Goal: Transaction & Acquisition: Purchase product/service

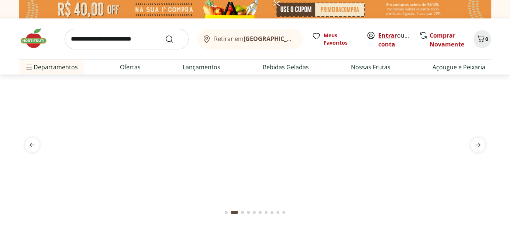
click at [389, 34] on link "Entrar" at bounding box center [387, 35] width 19 height 8
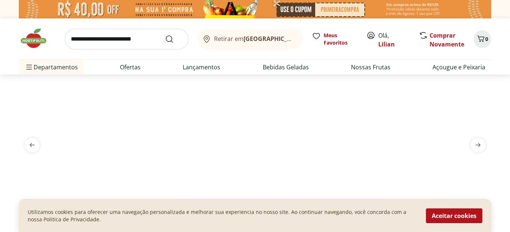
click at [148, 42] on input "search" at bounding box center [127, 39] width 124 height 21
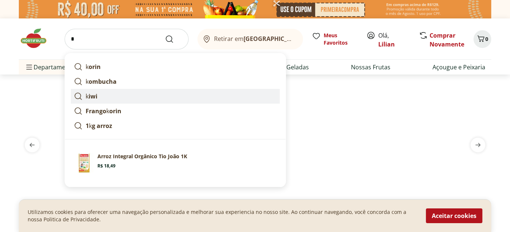
click at [105, 98] on link "k iwi" at bounding box center [175, 96] width 209 height 15
type input "****"
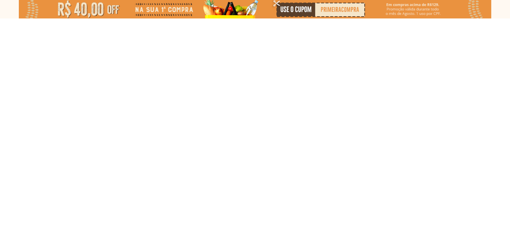
select select "**********"
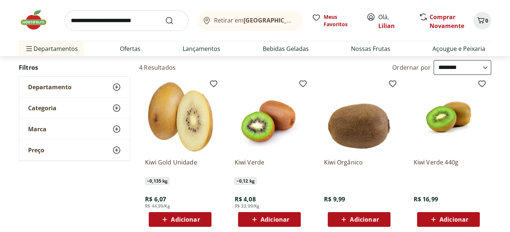
scroll to position [111, 0]
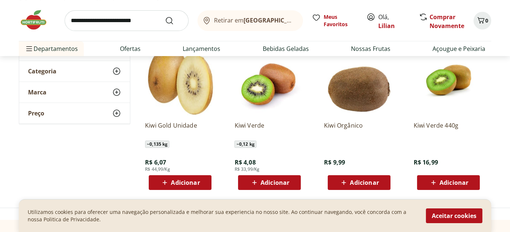
click at [183, 181] on span "Adicionar" at bounding box center [185, 183] width 29 height 6
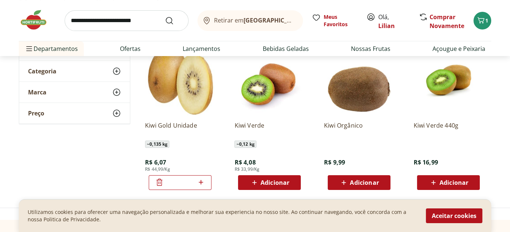
click at [203, 180] on icon at bounding box center [200, 182] width 9 height 9
type input "*"
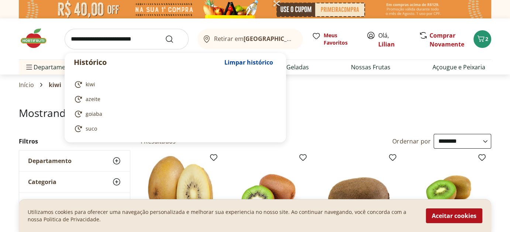
click at [121, 40] on input "search" at bounding box center [127, 39] width 124 height 21
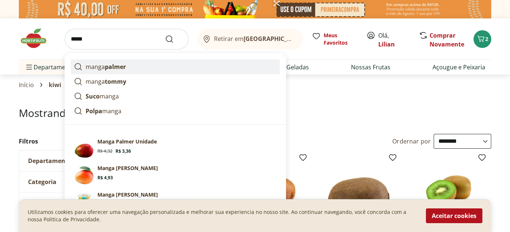
click at [120, 68] on strong "palmer" at bounding box center [115, 67] width 21 height 8
type input "**********"
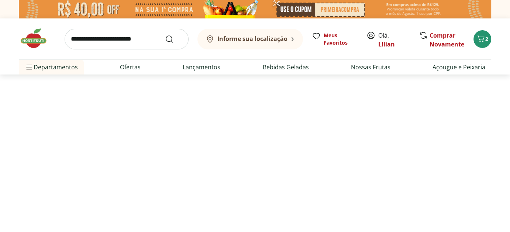
select select "**********"
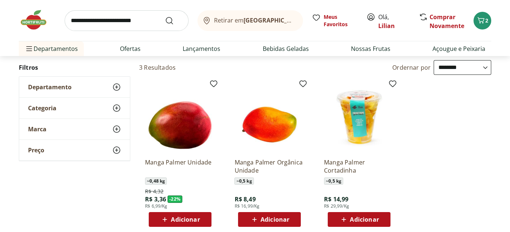
scroll to position [111, 0]
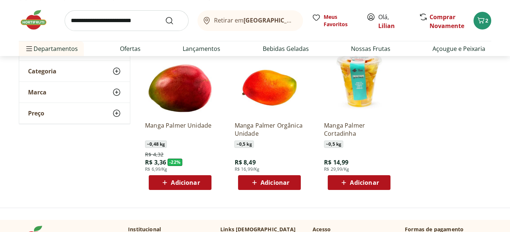
click at [191, 180] on span "Adicionar" at bounding box center [185, 183] width 29 height 6
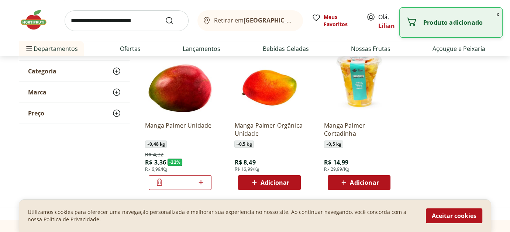
click at [201, 181] on icon at bounding box center [201, 182] width 4 height 4
type input "*"
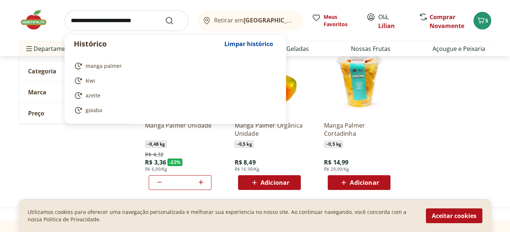
click at [123, 19] on input "search" at bounding box center [127, 20] width 124 height 21
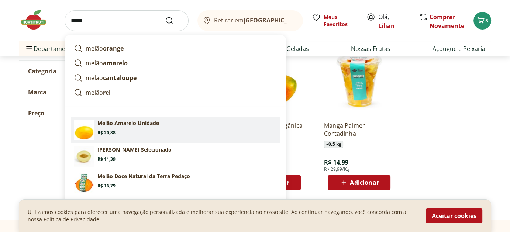
click at [151, 123] on p "Melão Amarelo Unidade" at bounding box center [128, 123] width 62 height 7
type input "**********"
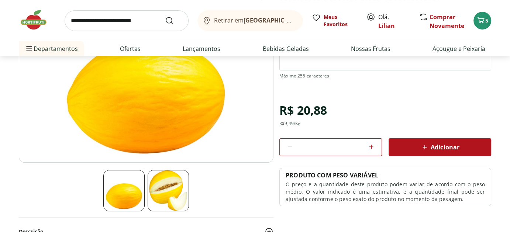
click at [437, 145] on span "Adicionar" at bounding box center [440, 147] width 39 height 9
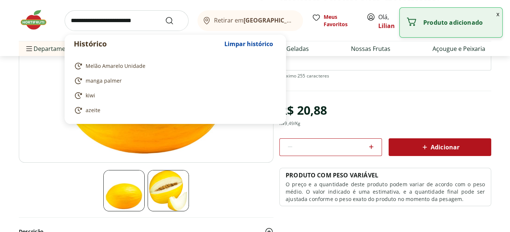
click at [118, 20] on input "search" at bounding box center [127, 20] width 124 height 21
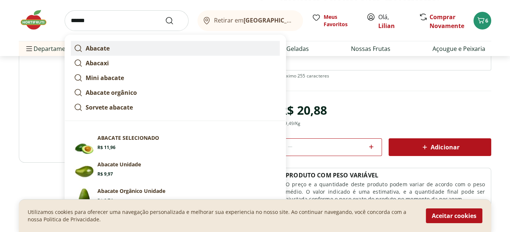
click at [97, 51] on strong "Abacate" at bounding box center [98, 48] width 24 height 8
type input "*******"
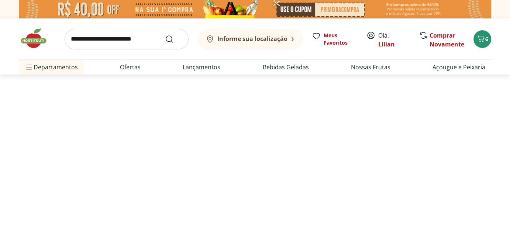
select select "**********"
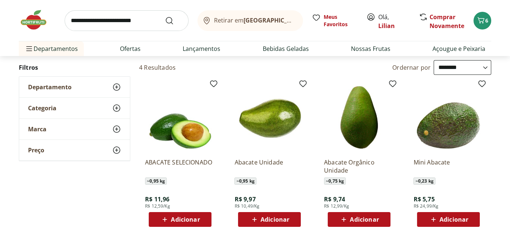
scroll to position [111, 0]
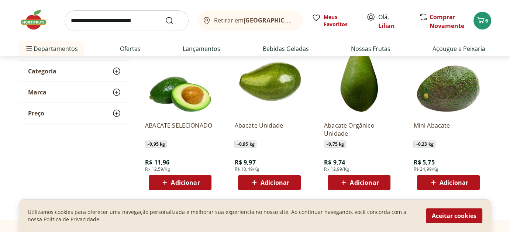
click at [179, 181] on span "Adicionar" at bounding box center [185, 183] width 29 height 6
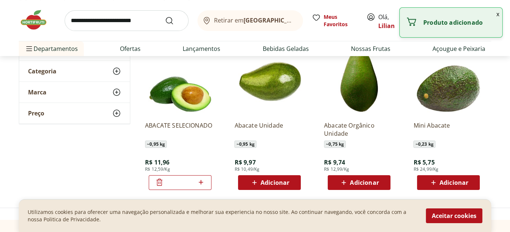
click at [282, 182] on span "Adicionar" at bounding box center [275, 183] width 29 height 6
click at [290, 182] on icon at bounding box center [290, 182] width 4 height 4
type input "*"
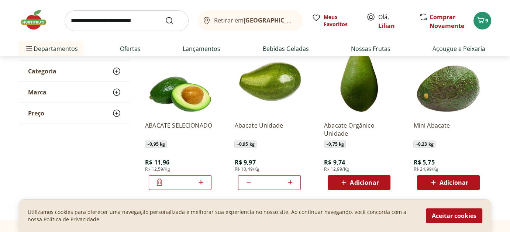
click at [99, 20] on input "search" at bounding box center [127, 20] width 124 height 21
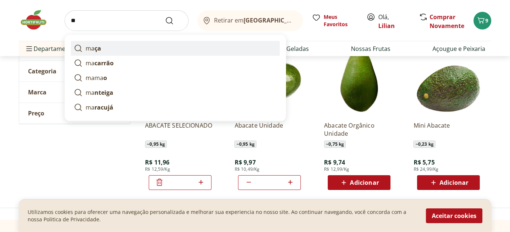
click at [95, 46] on strong "ça" at bounding box center [98, 48] width 7 height 8
type input "****"
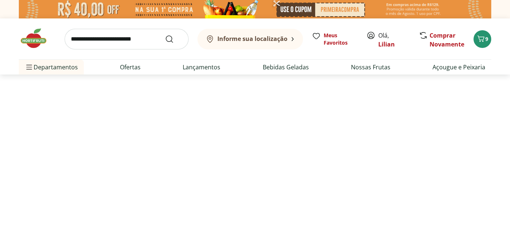
select select "**********"
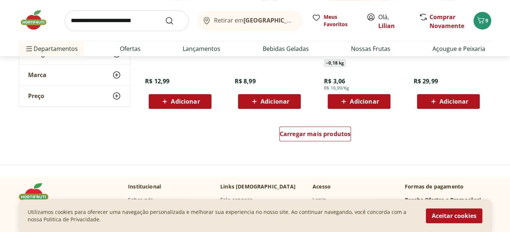
scroll to position [554, 0]
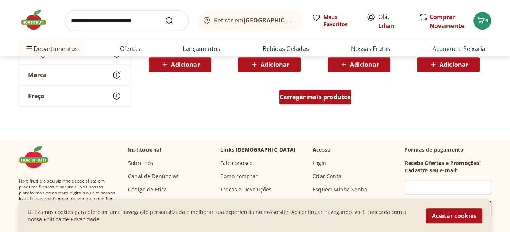
click at [290, 97] on span "Carregar mais produtos" at bounding box center [315, 97] width 71 height 6
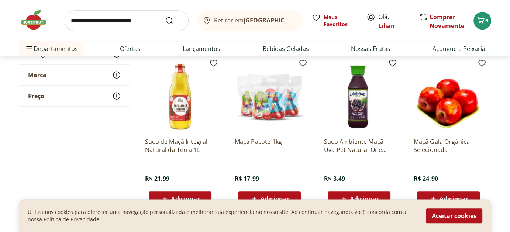
scroll to position [775, 0]
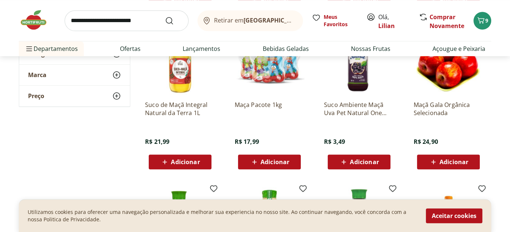
click at [267, 159] on span "Adicionar" at bounding box center [275, 162] width 29 height 6
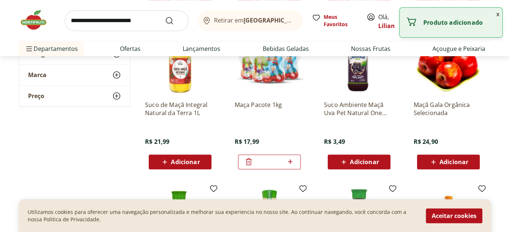
click at [263, 77] on img at bounding box center [269, 60] width 70 height 70
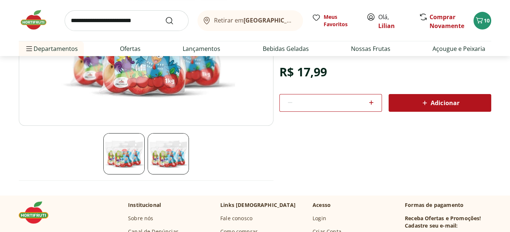
scroll to position [185, 0]
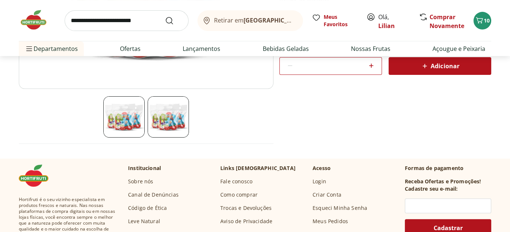
click at [168, 116] on img at bounding box center [168, 116] width 41 height 41
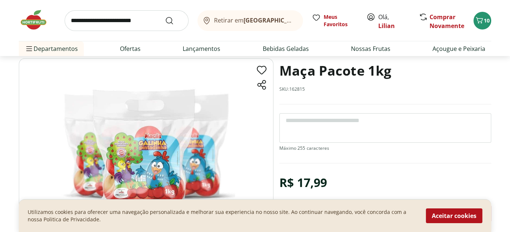
scroll to position [74, 0]
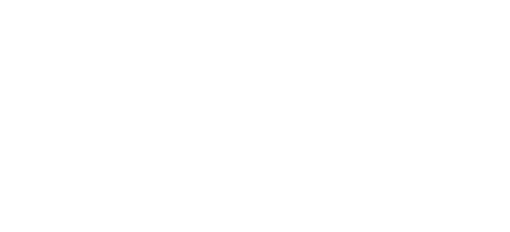
scroll to position [775, 0]
select select "**********"
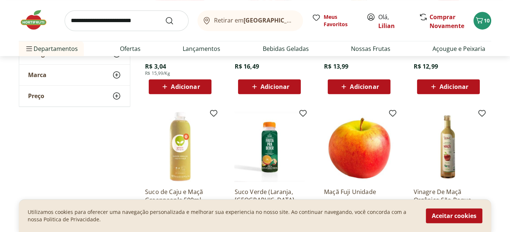
scroll to position [295, 0]
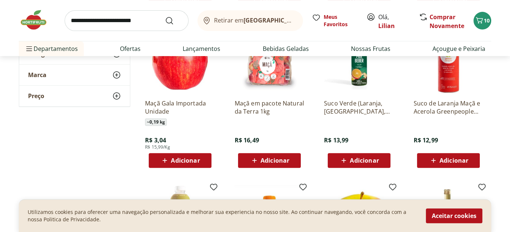
click at [275, 163] on span "Adicionar" at bounding box center [275, 161] width 29 height 6
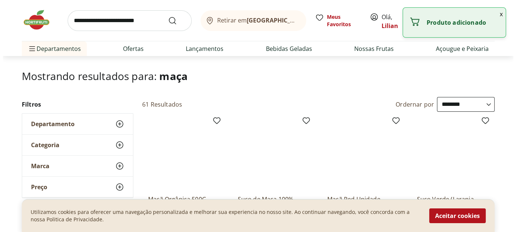
scroll to position [0, 0]
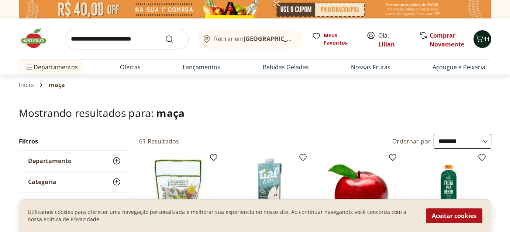
click at [481, 38] on icon "Carrinho" at bounding box center [479, 38] width 9 height 9
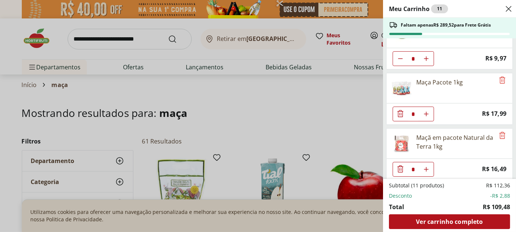
scroll to position [209, 0]
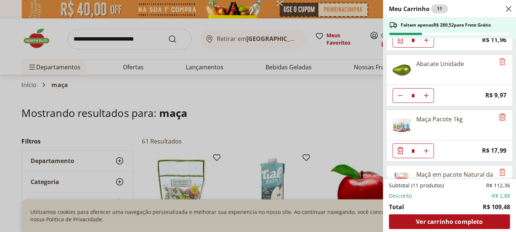
click at [501, 113] on icon "Remove" at bounding box center [502, 117] width 9 height 9
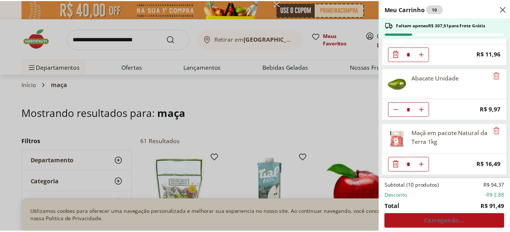
scroll to position [191, 0]
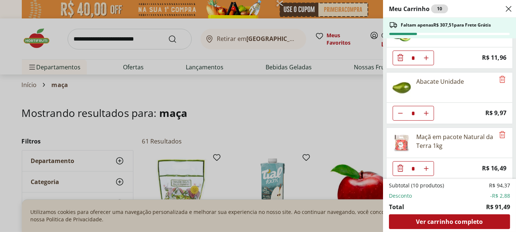
click at [303, 111] on div "Meu Carrinho 10 Faltam apenas R$ 307,51 para Frete Grátis Kiwi Gold Unidade * P…" at bounding box center [258, 116] width 516 height 232
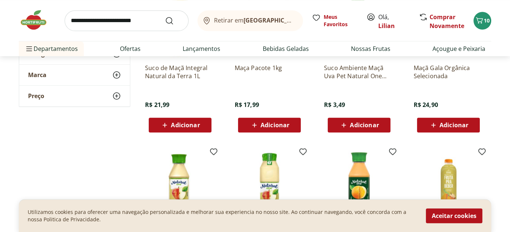
scroll to position [849, 0]
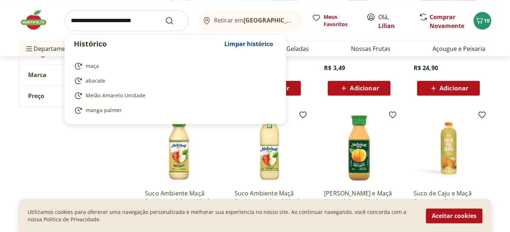
click at [103, 23] on input "search" at bounding box center [127, 20] width 124 height 21
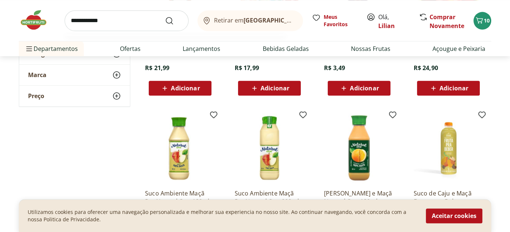
type input "**********"
click at [165, 16] on button "Submit Search" at bounding box center [174, 20] width 18 height 9
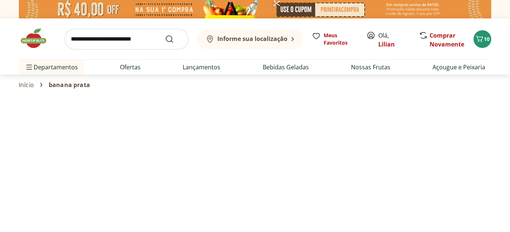
select select "**********"
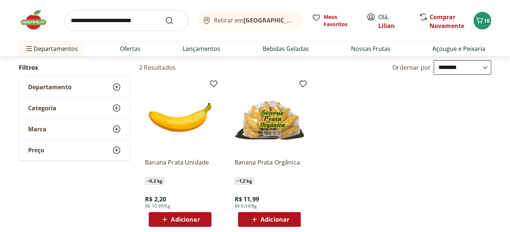
scroll to position [111, 0]
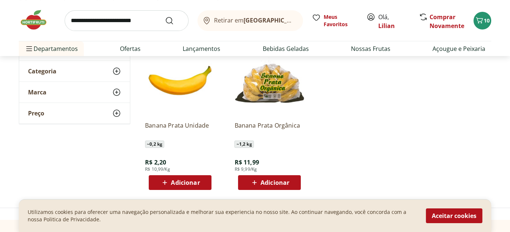
click at [267, 180] on span "Adicionar" at bounding box center [275, 183] width 29 height 6
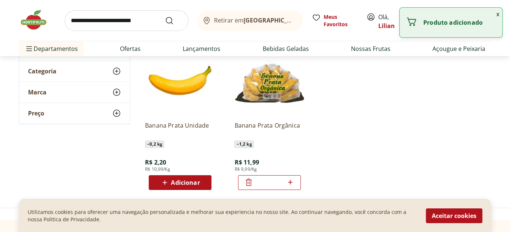
click at [292, 179] on icon at bounding box center [290, 182] width 9 height 9
type input "*"
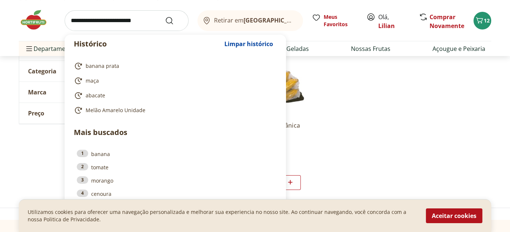
click at [112, 20] on input "search" at bounding box center [127, 20] width 124 height 21
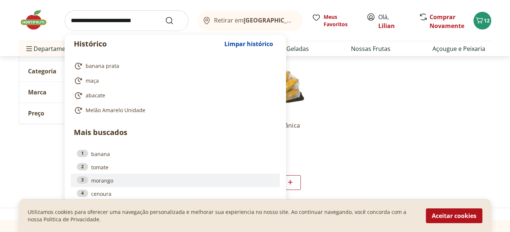
click at [106, 183] on link "3 morango" at bounding box center [175, 180] width 197 height 8
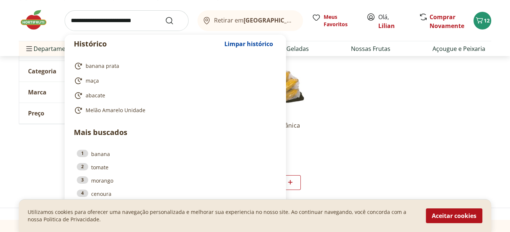
type input "*******"
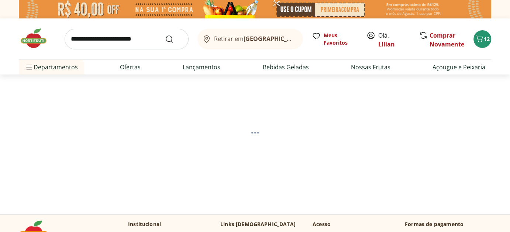
select select "**********"
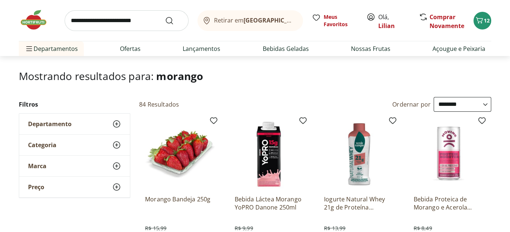
scroll to position [74, 0]
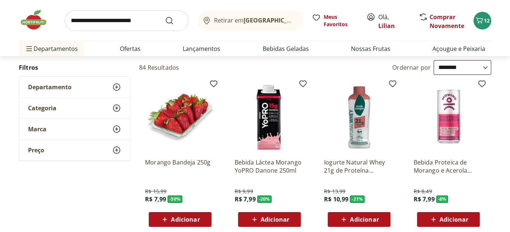
click at [197, 217] on span "Adicionar" at bounding box center [185, 220] width 29 height 6
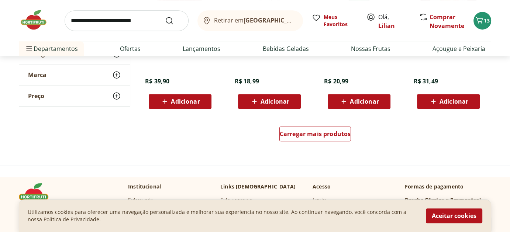
scroll to position [554, 0]
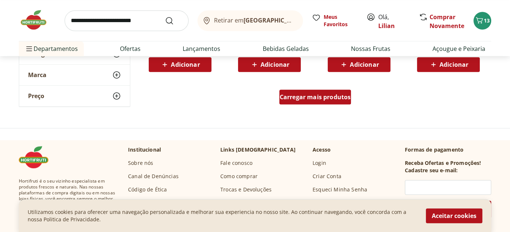
click at [292, 95] on span "Carregar mais produtos" at bounding box center [315, 97] width 71 height 6
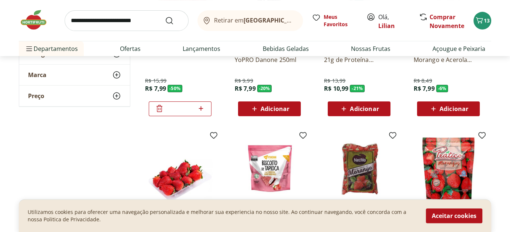
scroll to position [0, 0]
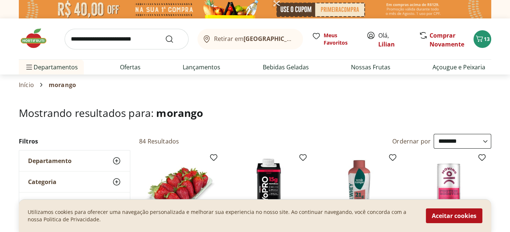
click at [116, 40] on input "search" at bounding box center [127, 39] width 124 height 21
type input "**********"
click button "Submit Search" at bounding box center [174, 39] width 18 height 9
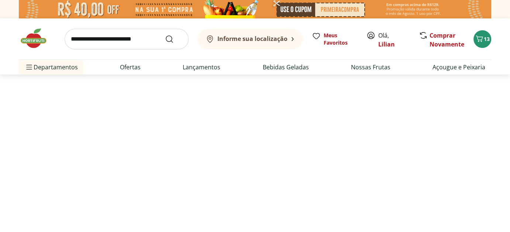
select select "**********"
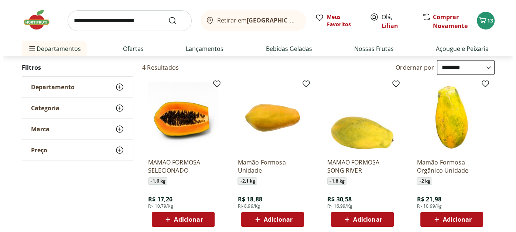
scroll to position [111, 0]
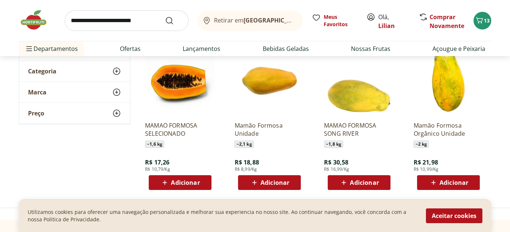
click at [269, 180] on span "Adicionar" at bounding box center [275, 183] width 29 height 6
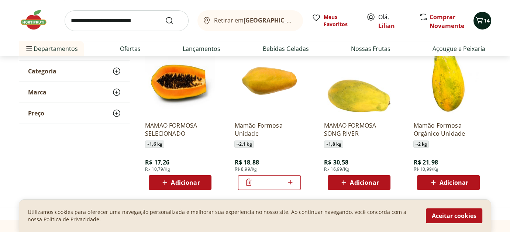
click at [484, 20] on span "14" at bounding box center [487, 20] width 6 height 7
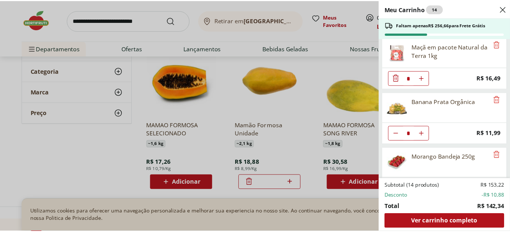
scroll to position [244, 0]
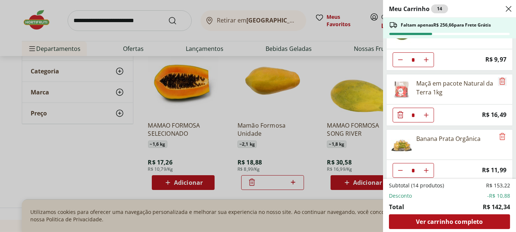
click at [500, 77] on icon "Remove" at bounding box center [502, 81] width 9 height 9
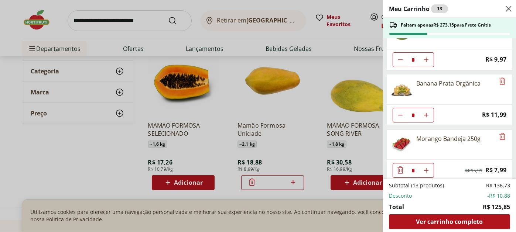
click at [77, 154] on div "Meu Carrinho 13 Faltam apenas R$ 273,15 para Frete Grátis Kiwi Gold Unidade * P…" at bounding box center [258, 116] width 516 height 232
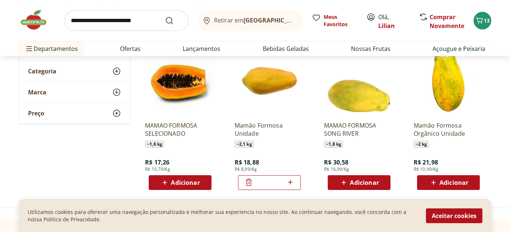
scroll to position [0, 0]
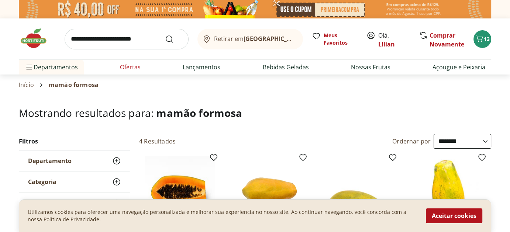
click at [131, 68] on link "Ofertas" at bounding box center [130, 67] width 21 height 9
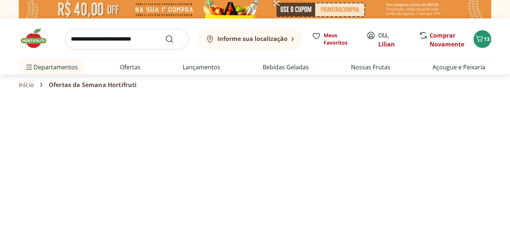
select select "**********"
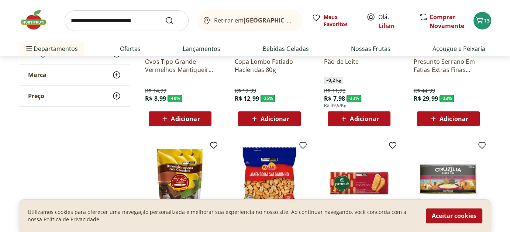
scroll to position [111, 0]
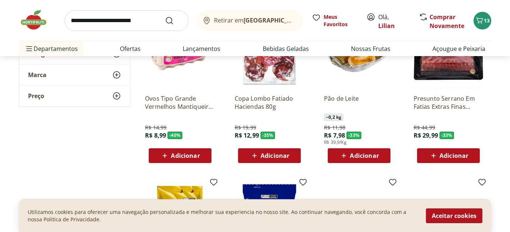
click at [202, 154] on div "Adicionar" at bounding box center [180, 155] width 51 height 13
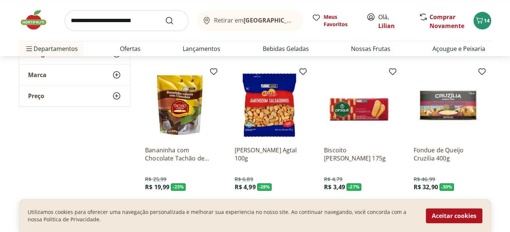
scroll to position [258, 0]
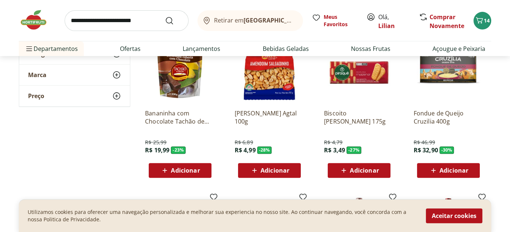
click at [192, 174] on span "Adicionar" at bounding box center [185, 171] width 29 height 6
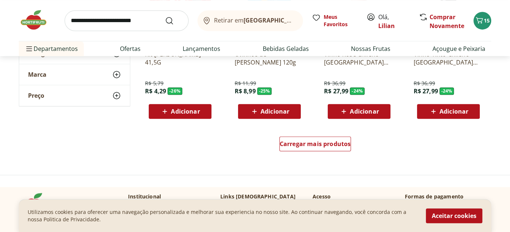
scroll to position [517, 0]
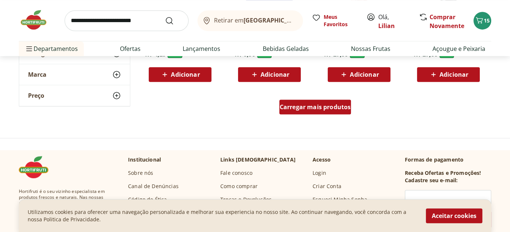
click at [323, 111] on div "Carregar mais produtos" at bounding box center [315, 107] width 72 height 15
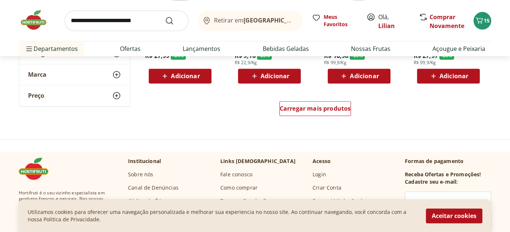
scroll to position [1034, 0]
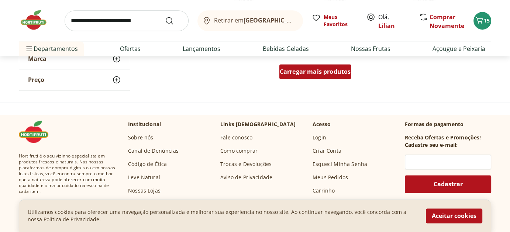
click at [324, 70] on span "Carregar mais produtos" at bounding box center [315, 72] width 71 height 6
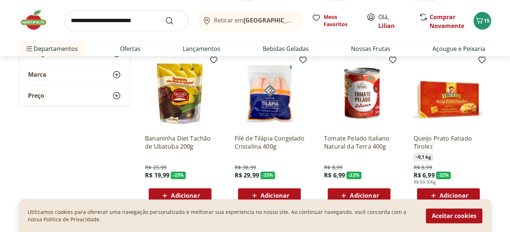
scroll to position [1071, 0]
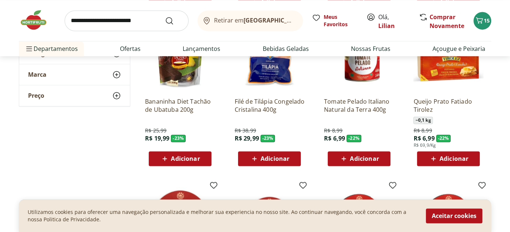
click at [359, 156] on span "Adicionar" at bounding box center [364, 159] width 29 height 6
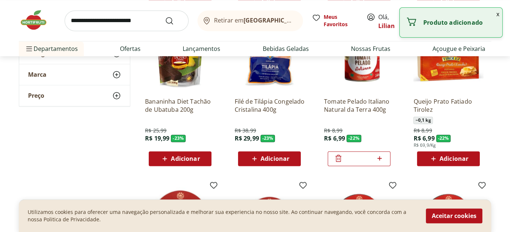
click at [382, 157] on icon at bounding box center [379, 158] width 9 height 9
type input "*"
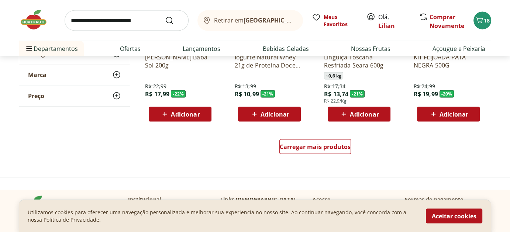
scroll to position [1477, 0]
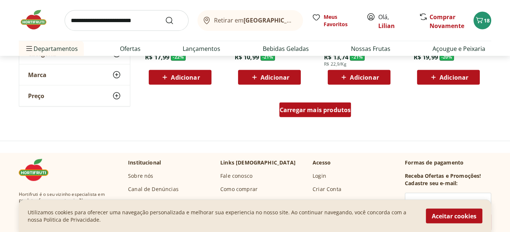
click at [322, 110] on span "Carregar mais produtos" at bounding box center [315, 110] width 71 height 6
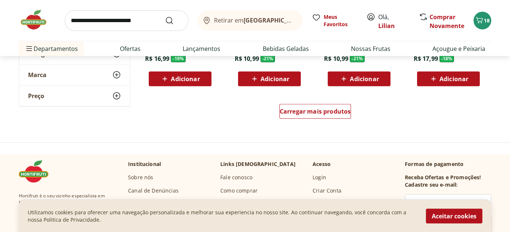
scroll to position [1994, 0]
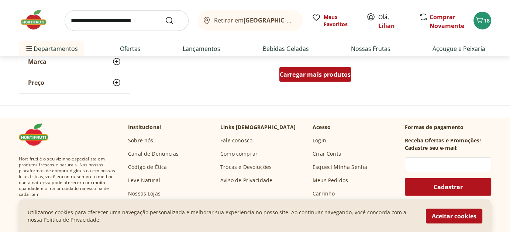
click at [337, 80] on div "Carregar mais produtos" at bounding box center [315, 74] width 72 height 15
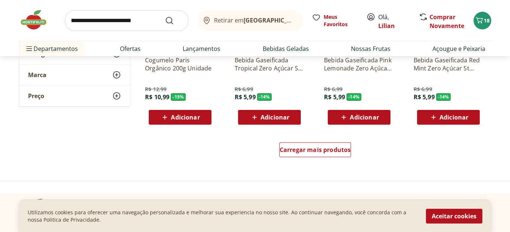
scroll to position [2437, 0]
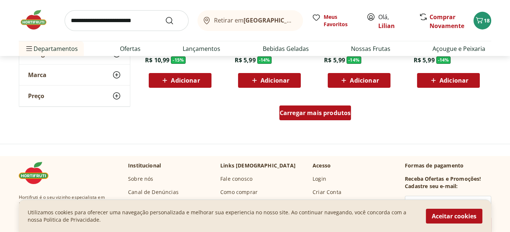
click at [300, 116] on span "Carregar mais produtos" at bounding box center [315, 113] width 71 height 6
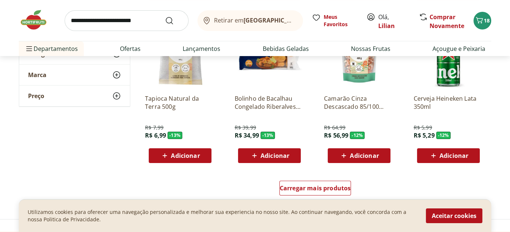
scroll to position [2917, 0]
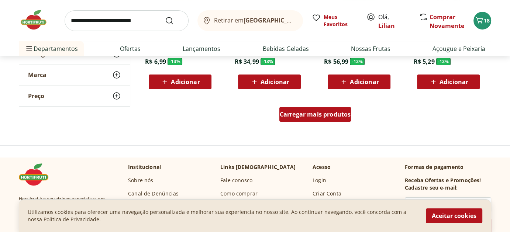
click at [310, 117] on span "Carregar mais produtos" at bounding box center [315, 114] width 71 height 6
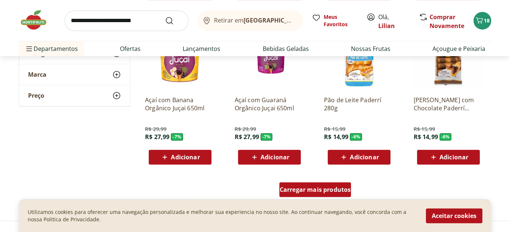
scroll to position [3360, 0]
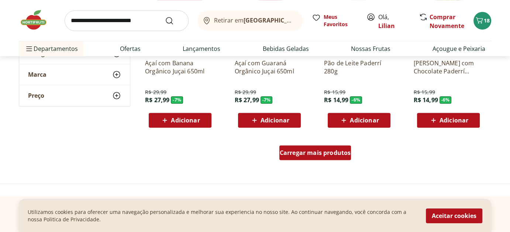
click at [331, 155] on span "Carregar mais produtos" at bounding box center [315, 153] width 71 height 6
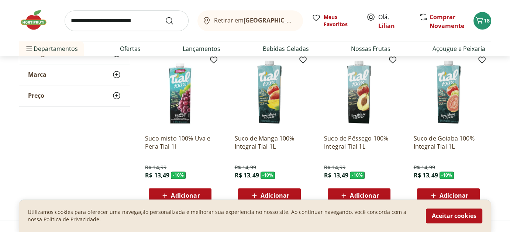
scroll to position [3803, 0]
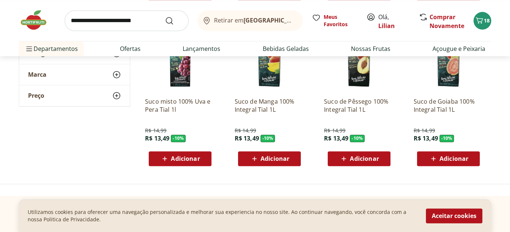
click at [282, 159] on span "Adicionar" at bounding box center [275, 159] width 29 height 6
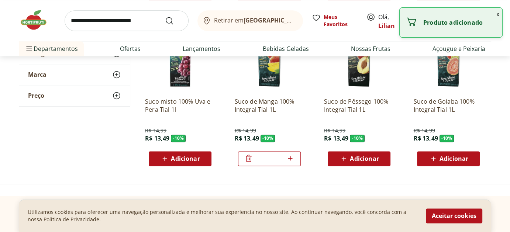
click at [290, 156] on icon at bounding box center [290, 158] width 4 height 4
type input "*"
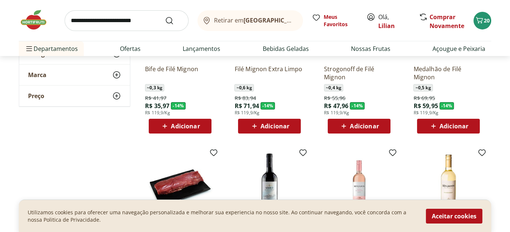
scroll to position [2474, 0]
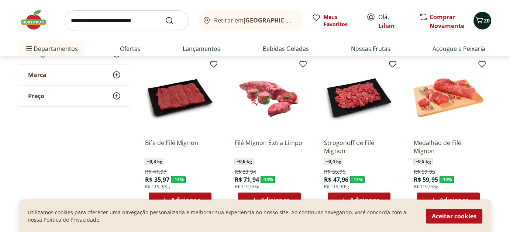
click at [485, 21] on span "20" at bounding box center [487, 20] width 6 height 7
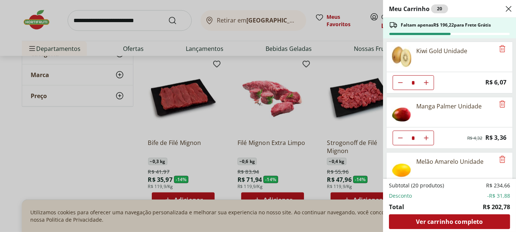
click at [53, 51] on div "Meu Carrinho 20 Faltam apenas R$ 196,22 para Frete Grátis Kiwi Gold Unidade * P…" at bounding box center [258, 116] width 516 height 232
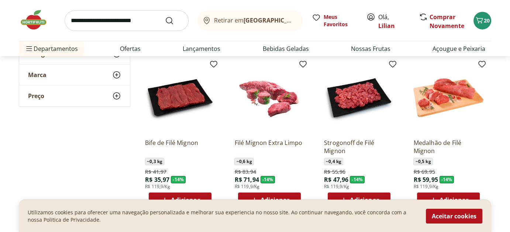
click at [85, 23] on input "search" at bounding box center [127, 20] width 124 height 21
type input "********"
click at [165, 16] on button "Submit Search" at bounding box center [174, 20] width 18 height 9
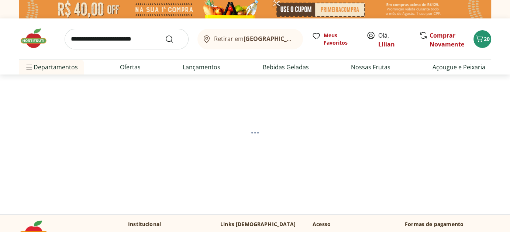
select select "**********"
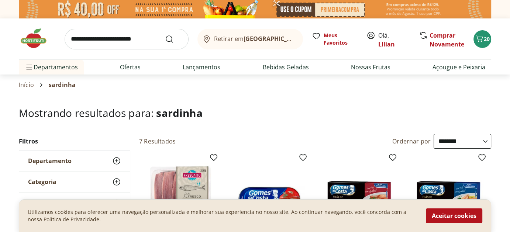
click at [118, 38] on input "search" at bounding box center [127, 39] width 124 height 21
type input "****"
click button "Submit Search" at bounding box center [174, 39] width 18 height 9
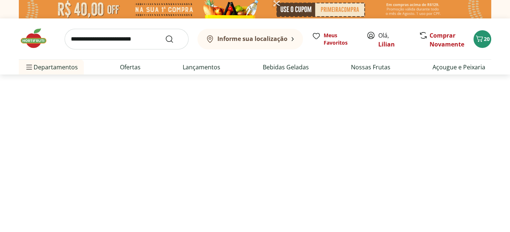
select select "**********"
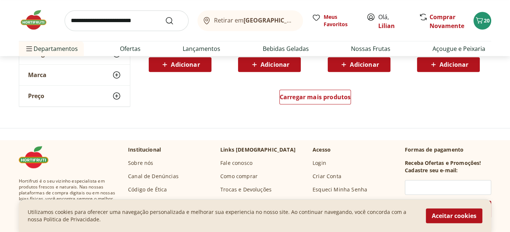
scroll to position [480, 0]
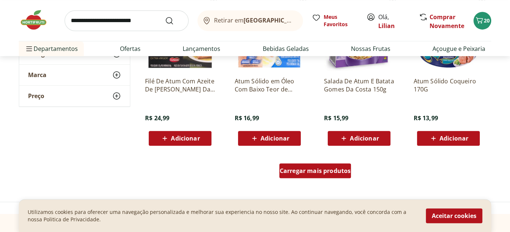
click at [303, 178] on div "Carregar mais produtos" at bounding box center [315, 171] width 72 height 15
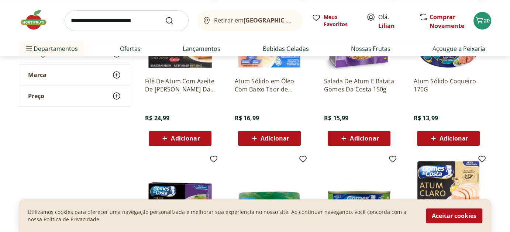
scroll to position [443, 0]
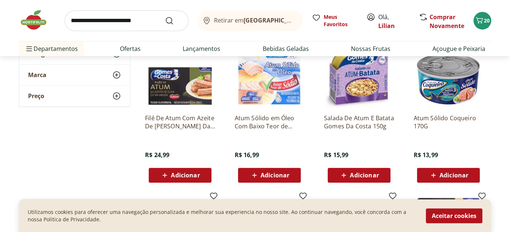
click at [465, 85] on img at bounding box center [448, 73] width 70 height 70
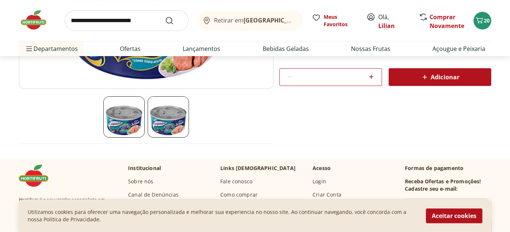
scroll to position [222, 0]
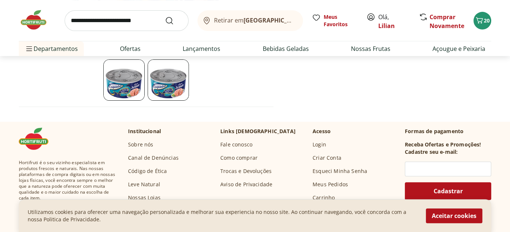
click at [162, 89] on img at bounding box center [168, 79] width 41 height 41
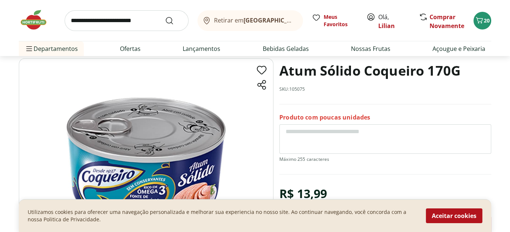
scroll to position [74, 0]
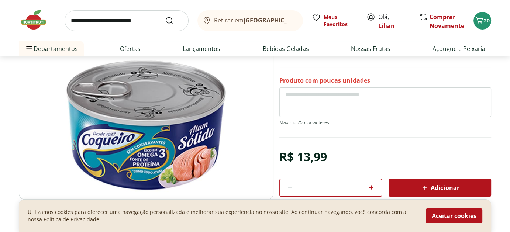
click at [446, 184] on span "Adicionar" at bounding box center [440, 187] width 39 height 9
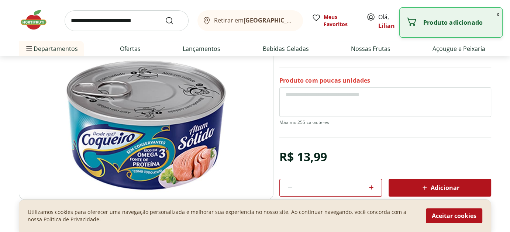
select select "**********"
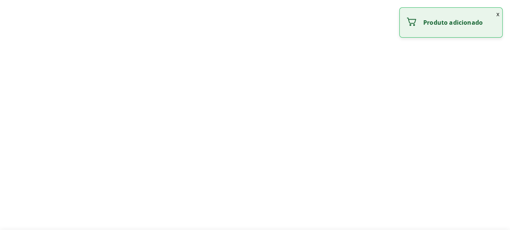
type input "*"
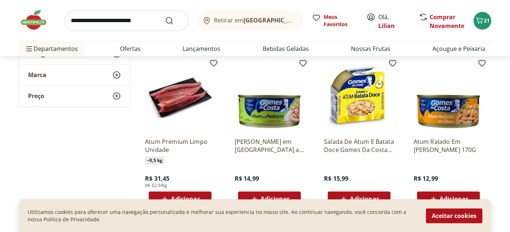
scroll to position [775, 0]
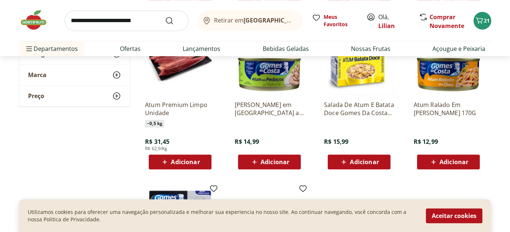
click at [266, 159] on span "Adicionar" at bounding box center [275, 162] width 29 height 6
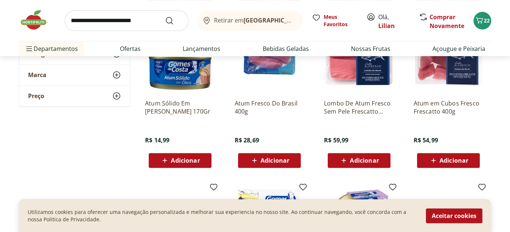
scroll to position [258, 0]
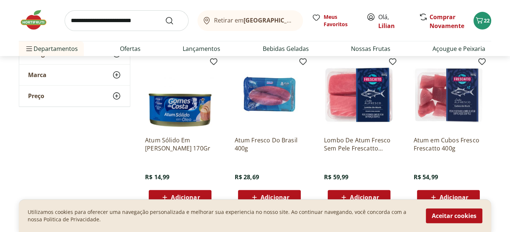
click at [267, 92] on img at bounding box center [269, 95] width 70 height 70
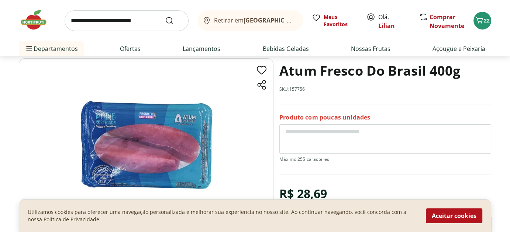
scroll to position [74, 0]
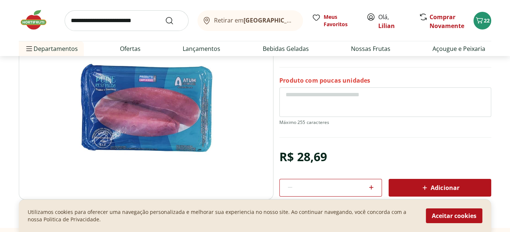
click at [447, 186] on span "Adicionar" at bounding box center [440, 187] width 39 height 9
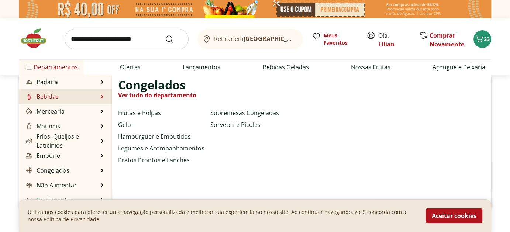
scroll to position [37, 0]
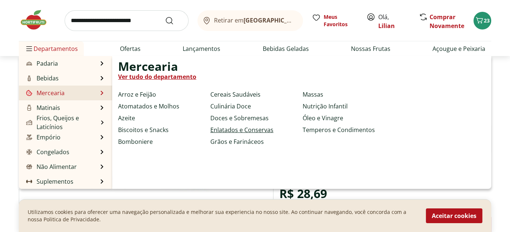
click at [222, 129] on link "Enlatados e Conservas" at bounding box center [241, 130] width 63 height 9
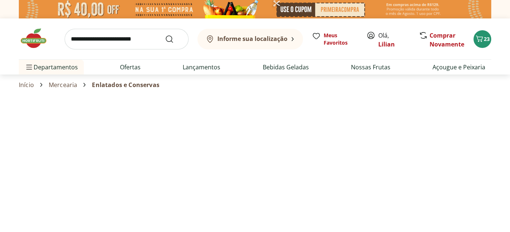
select select "**********"
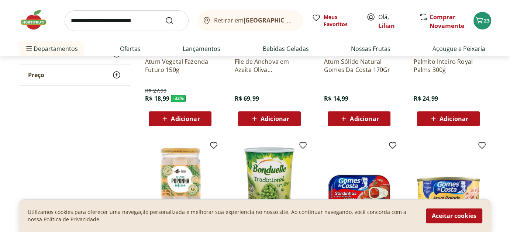
scroll to position [185, 0]
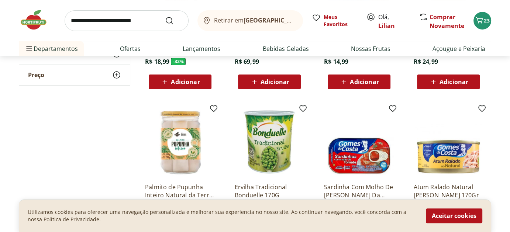
click at [360, 82] on span "Adicionar" at bounding box center [364, 82] width 29 height 6
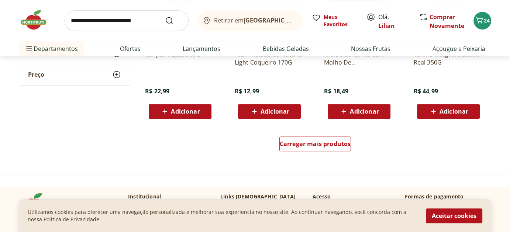
scroll to position [517, 0]
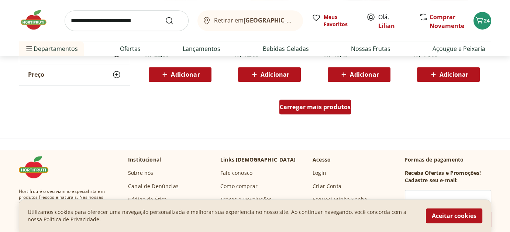
click at [327, 108] on span "Carregar mais produtos" at bounding box center [315, 107] width 71 height 6
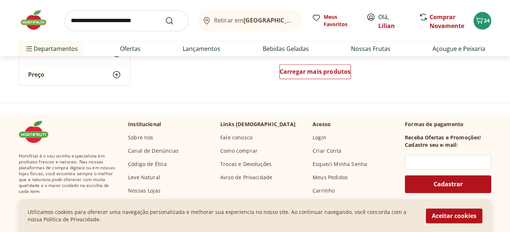
scroll to position [960, 0]
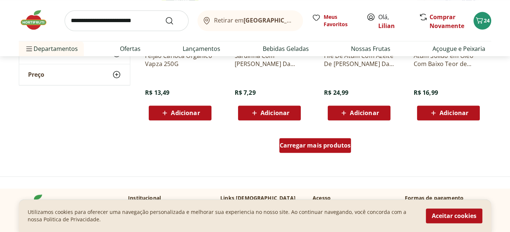
click at [319, 146] on span "Carregar mais produtos" at bounding box center [315, 146] width 71 height 6
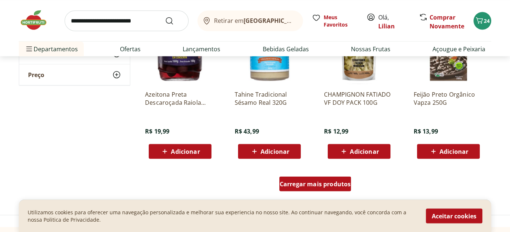
scroll to position [1440, 0]
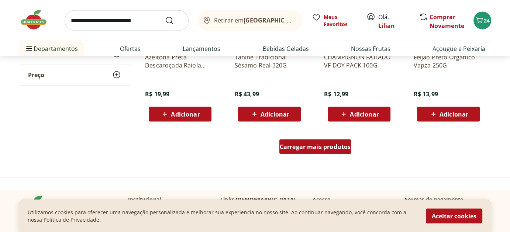
click at [319, 146] on span "Carregar mais produtos" at bounding box center [315, 147] width 71 height 6
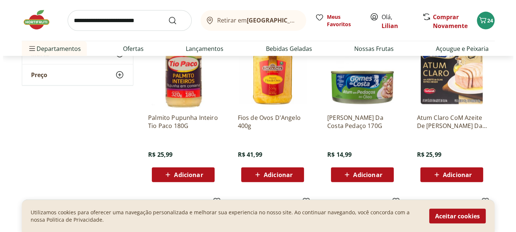
scroll to position [1588, 0]
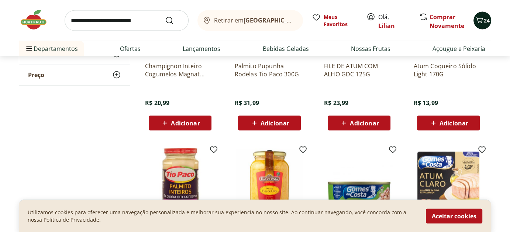
click at [485, 21] on span "24" at bounding box center [487, 20] width 6 height 7
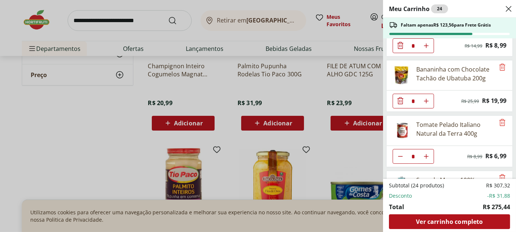
scroll to position [517, 0]
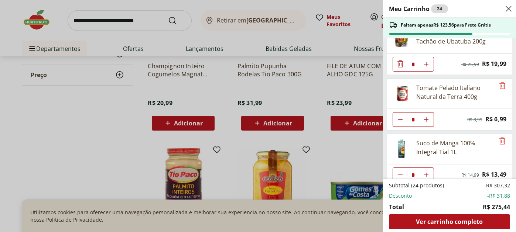
type input "*"
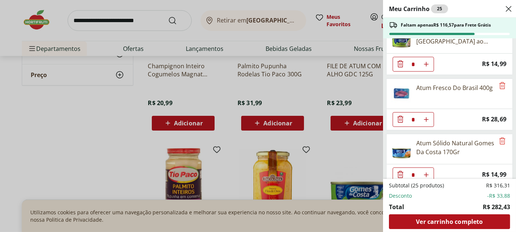
scroll to position [738, 0]
click at [500, 81] on icon "Remove" at bounding box center [502, 85] width 9 height 9
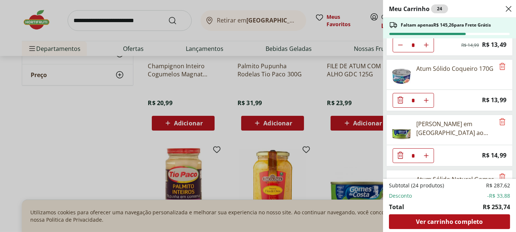
scroll to position [610, 0]
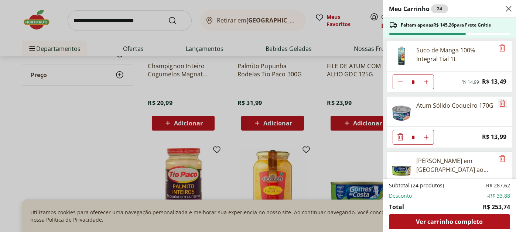
click at [499, 99] on icon "Remove" at bounding box center [502, 103] width 9 height 9
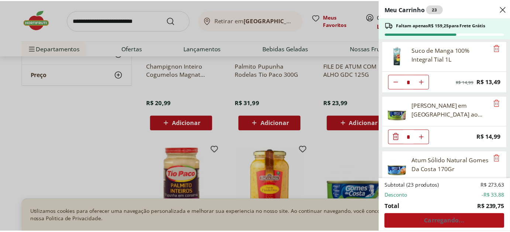
scroll to position [629, 0]
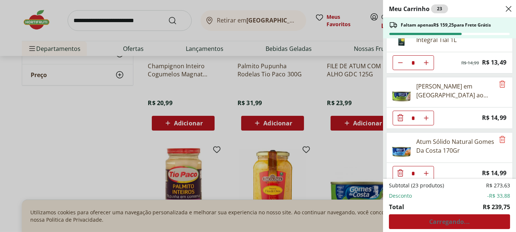
type input "*"
click at [80, 154] on div "Meu Carrinho 24 Faltam apenas R$ 144,26 para Frete Grátis Kiwi Gold Unidade * P…" at bounding box center [258, 116] width 516 height 232
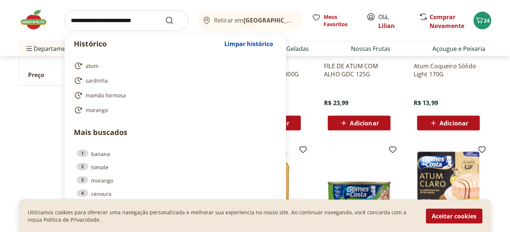
click at [102, 22] on input "search" at bounding box center [127, 20] width 124 height 21
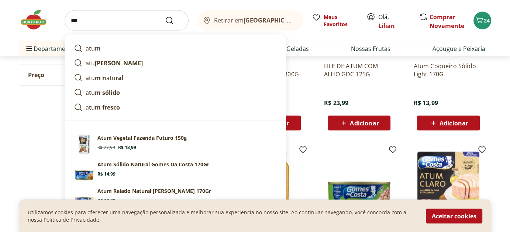
type input "****"
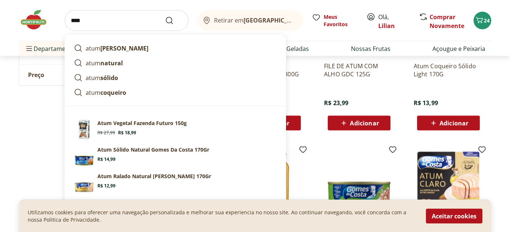
scroll to position [1551, 0]
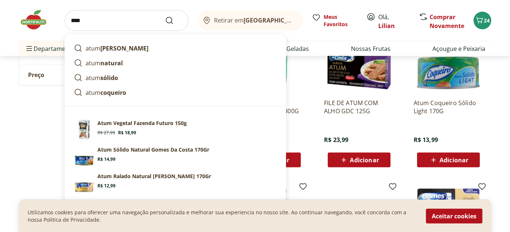
click button "Submit Search" at bounding box center [174, 20] width 18 height 9
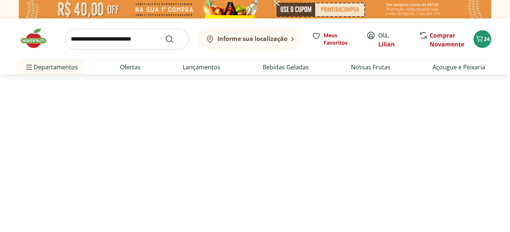
select select "**********"
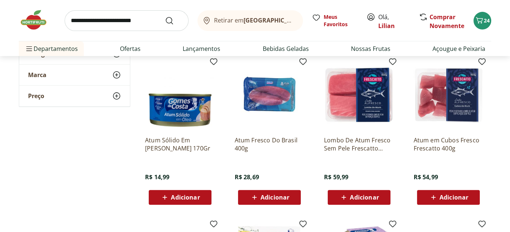
scroll to position [295, 0]
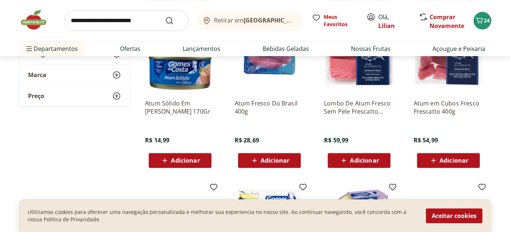
click at [444, 160] on span "Adicionar" at bounding box center [454, 161] width 29 height 6
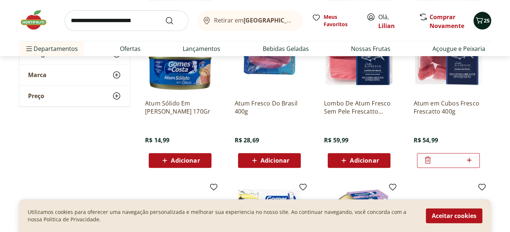
click at [480, 21] on icon "Carrinho" at bounding box center [479, 20] width 7 height 6
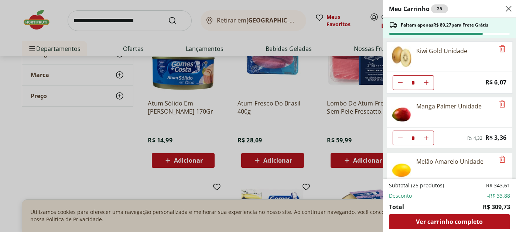
click at [98, 139] on div "Meu Carrinho 25 Faltam apenas R$ 89,27 para Frete Grátis Kiwi Gold Unidade * Pr…" at bounding box center [258, 116] width 516 height 232
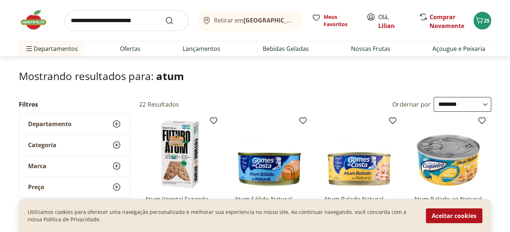
scroll to position [0, 0]
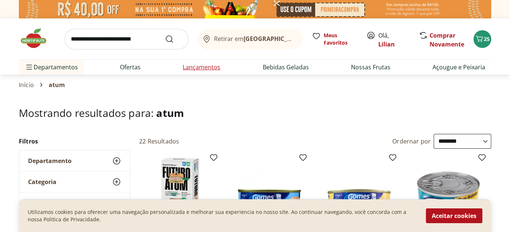
click at [193, 67] on link "Lançamentos" at bounding box center [202, 67] width 38 height 9
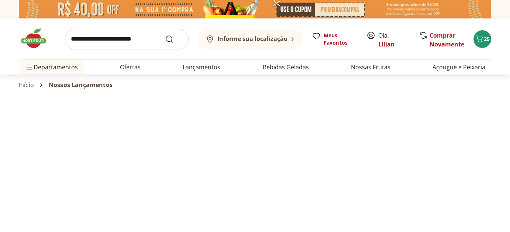
select select "**********"
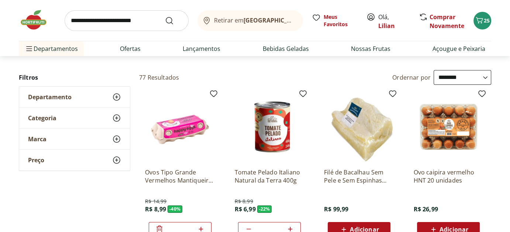
scroll to position [74, 0]
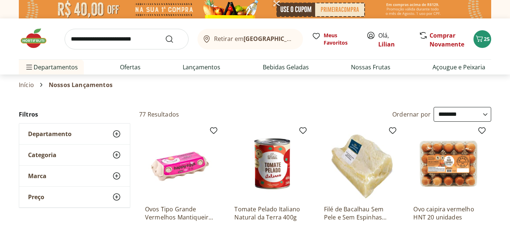
select select "**********"
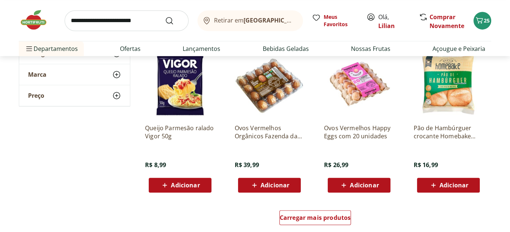
scroll to position [480, 0]
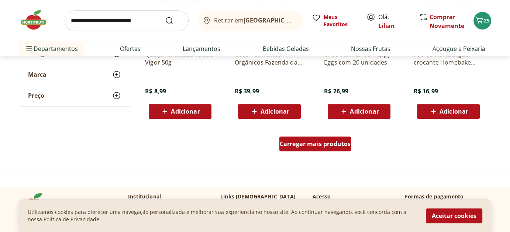
click at [310, 141] on span "Carregar mais produtos" at bounding box center [315, 144] width 71 height 6
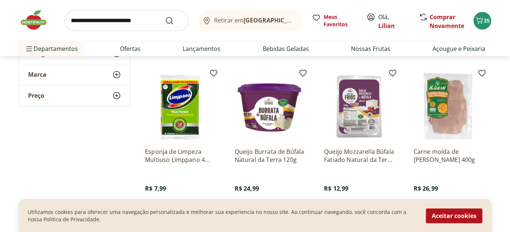
scroll to position [738, 0]
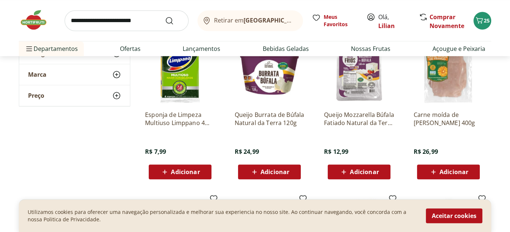
click at [447, 168] on span "Adicionar" at bounding box center [449, 172] width 40 height 9
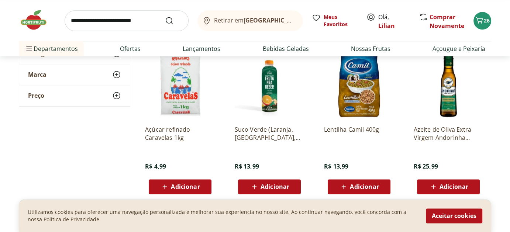
scroll to position [923, 0]
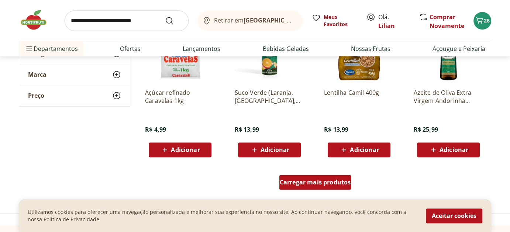
click at [313, 183] on span "Carregar mais produtos" at bounding box center [315, 182] width 71 height 6
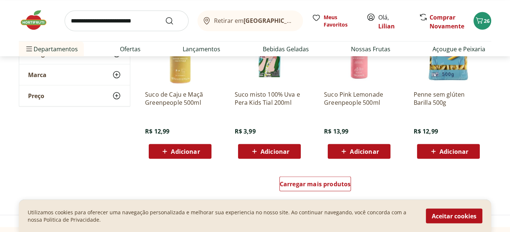
scroll to position [1440, 0]
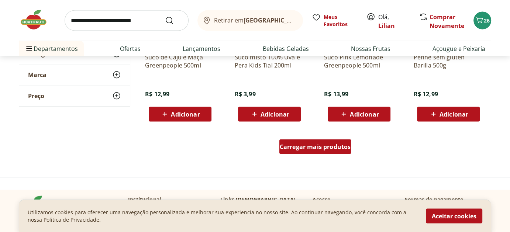
click at [311, 149] on span "Carregar mais produtos" at bounding box center [315, 147] width 71 height 6
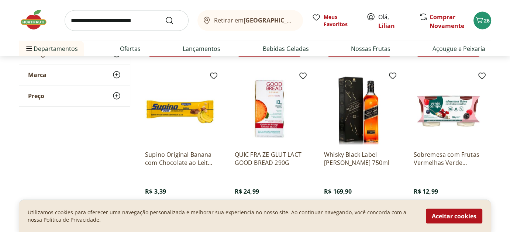
scroll to position [1698, 0]
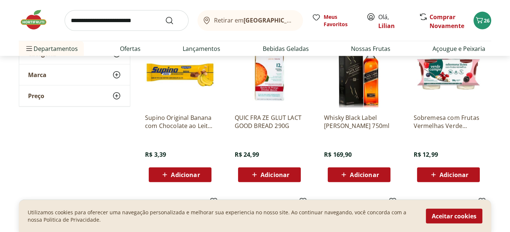
click at [454, 178] on span "Adicionar" at bounding box center [454, 175] width 29 height 6
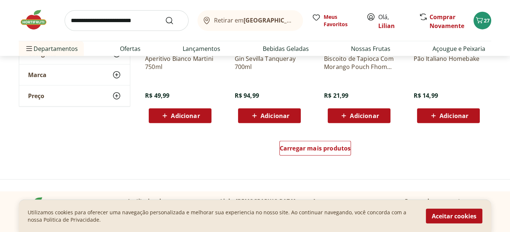
scroll to position [1994, 0]
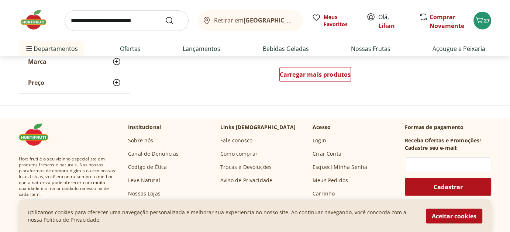
click at [77, 19] on input "search" at bounding box center [127, 20] width 124 height 21
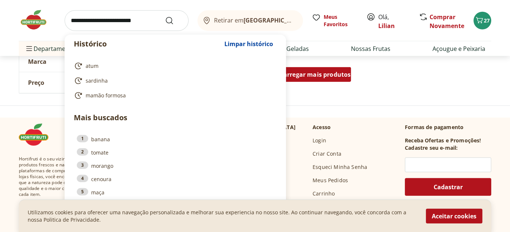
click at [310, 73] on span "Carregar mais produtos" at bounding box center [315, 75] width 71 height 6
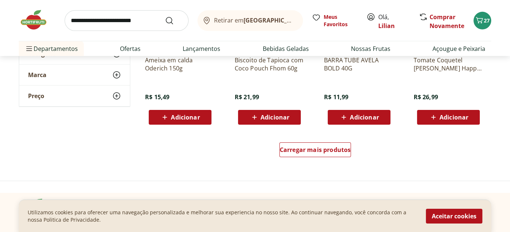
scroll to position [2437, 0]
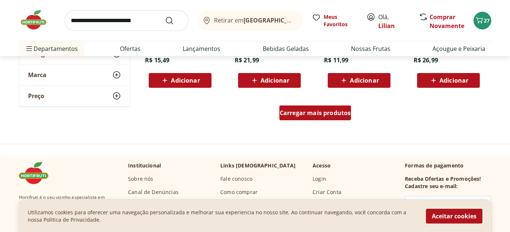
click at [303, 114] on span "Carregar mais produtos" at bounding box center [315, 113] width 71 height 6
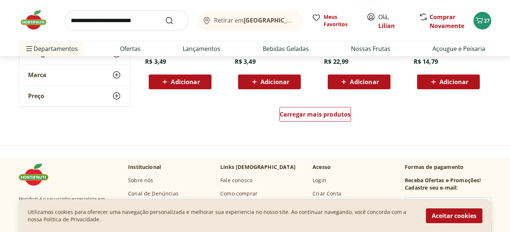
scroll to position [2953, 0]
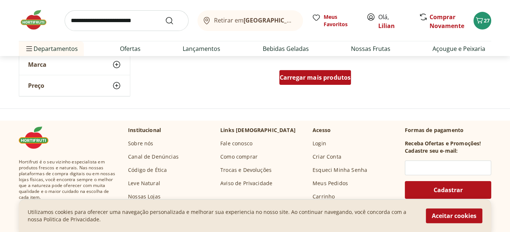
click at [298, 80] on span "Carregar mais produtos" at bounding box center [315, 78] width 71 height 6
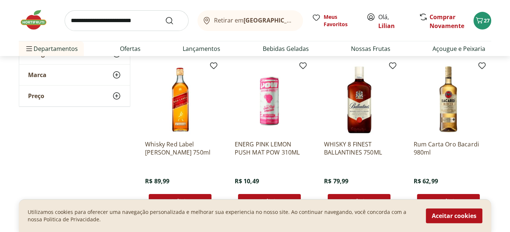
click at [86, 20] on input "search" at bounding box center [127, 20] width 124 height 21
type input "******"
click at [165, 16] on button "Submit Search" at bounding box center [174, 20] width 18 height 9
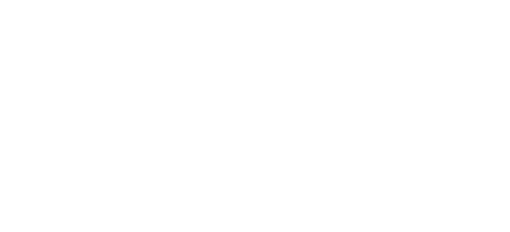
select select "**********"
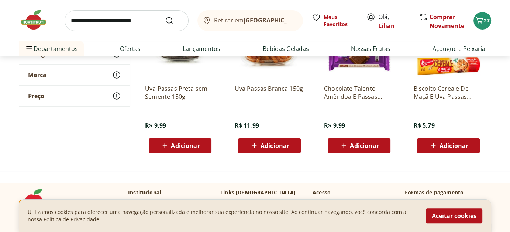
scroll to position [111, 0]
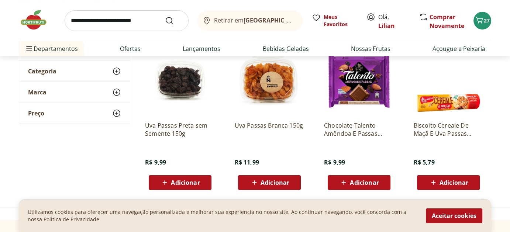
click at [174, 82] on img at bounding box center [180, 80] width 70 height 70
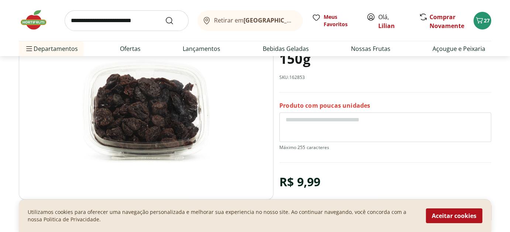
scroll to position [111, 0]
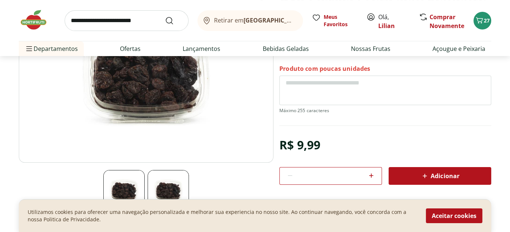
click at [448, 177] on span "Adicionar" at bounding box center [440, 176] width 39 height 9
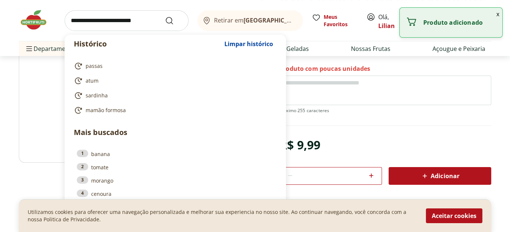
click at [102, 21] on input "search" at bounding box center [127, 20] width 124 height 21
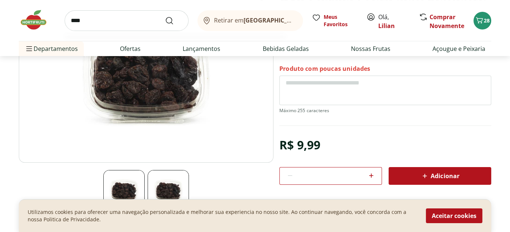
type input "****"
click at [165, 16] on button "Submit Search" at bounding box center [174, 20] width 18 height 9
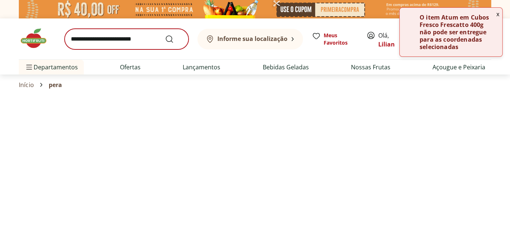
select select "**********"
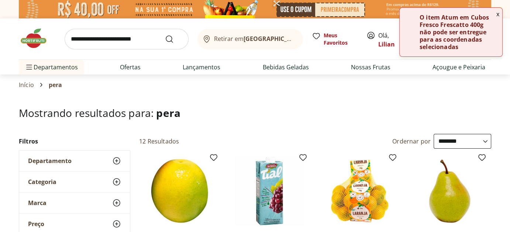
click at [496, 16] on button "x" at bounding box center [498, 14] width 9 height 13
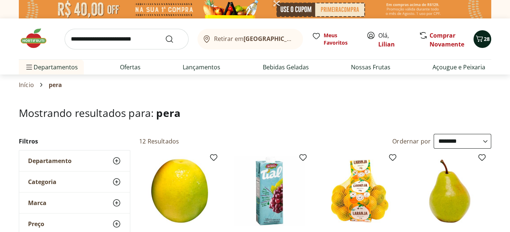
click at [487, 38] on span "28" at bounding box center [487, 38] width 6 height 7
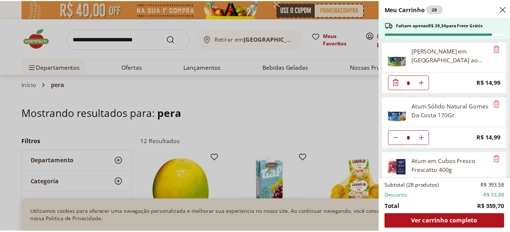
scroll to position [738, 0]
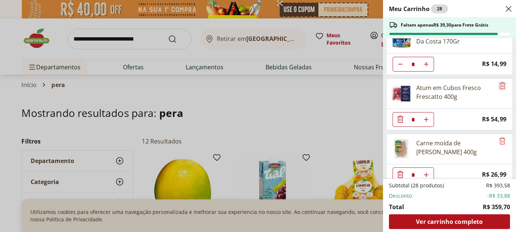
click at [500, 81] on icon "Remove" at bounding box center [502, 85] width 9 height 9
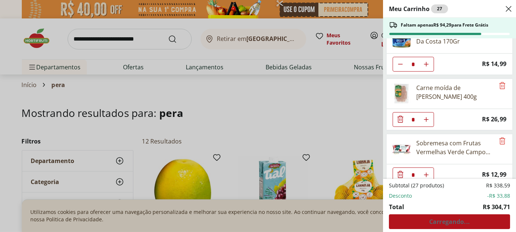
click at [298, 109] on div "Meu Carrinho 27 Faltam apenas R$ 94,29 para Frete Grátis Kiwi Gold Unidade * Pr…" at bounding box center [258, 116] width 516 height 232
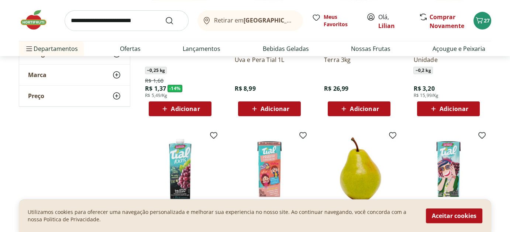
scroll to position [148, 0]
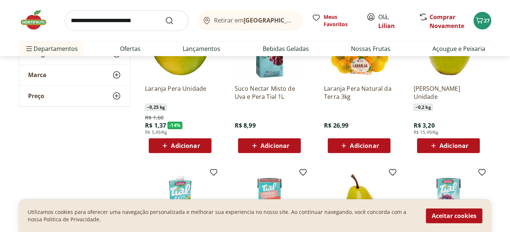
click at [460, 144] on span "Adicionar" at bounding box center [454, 146] width 29 height 6
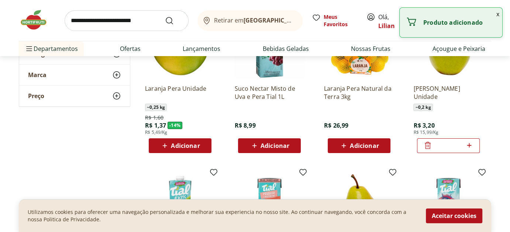
click at [470, 145] on icon at bounding box center [469, 145] width 4 height 4
type input "*"
click at [112, 22] on input "search" at bounding box center [127, 20] width 124 height 21
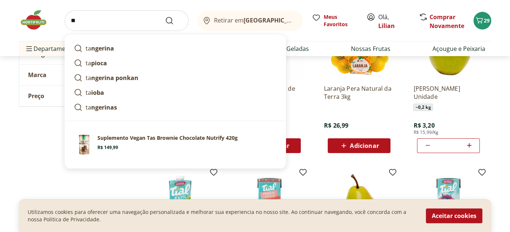
type input "*"
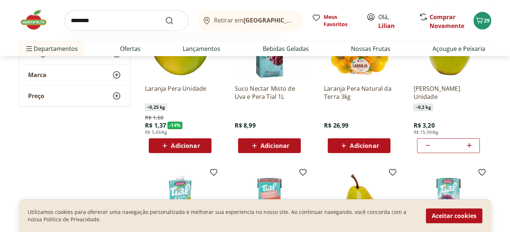
type input "********"
click at [165, 16] on button "Submit Search" at bounding box center [174, 20] width 18 height 9
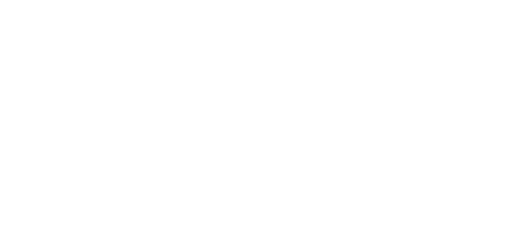
select select "**********"
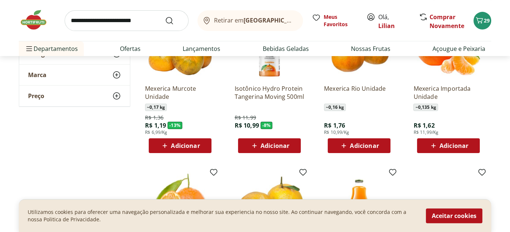
scroll to position [111, 0]
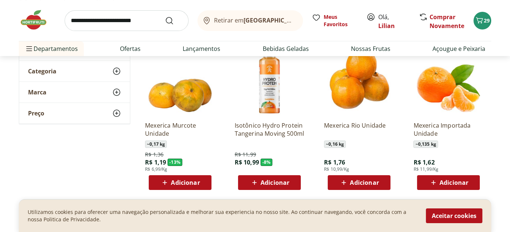
click at [447, 184] on span "Adicionar" at bounding box center [454, 183] width 29 height 6
click at [364, 181] on span "Adicionar" at bounding box center [364, 183] width 29 height 6
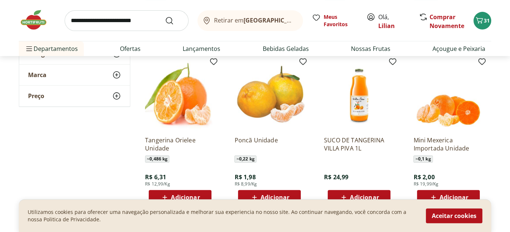
scroll to position [295, 0]
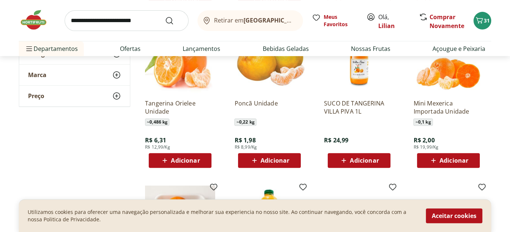
click at [356, 160] on span "Adicionar" at bounding box center [364, 161] width 29 height 6
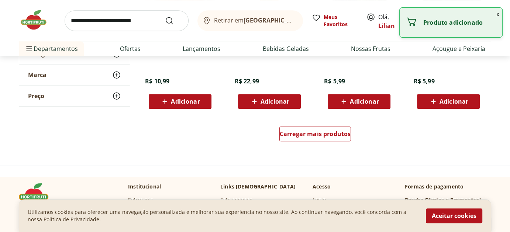
scroll to position [554, 0]
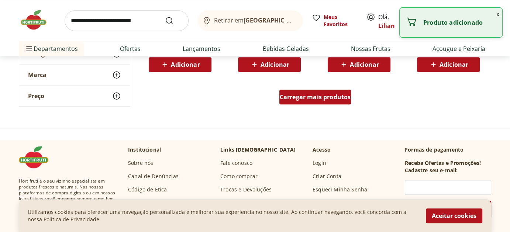
click at [320, 97] on span "Carregar mais produtos" at bounding box center [315, 97] width 71 height 6
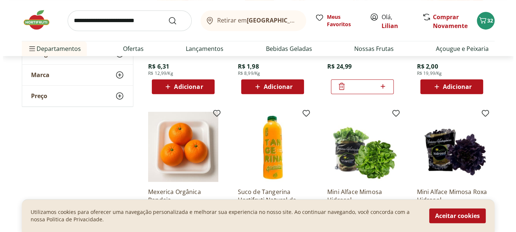
scroll to position [258, 0]
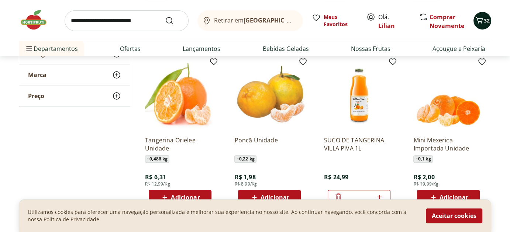
click at [481, 19] on icon "Carrinho" at bounding box center [479, 20] width 9 height 9
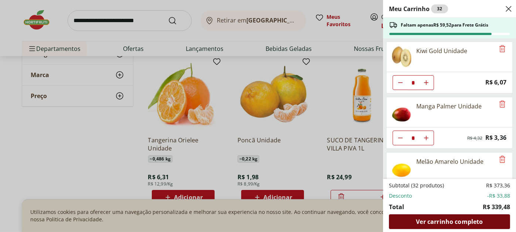
click at [460, 219] on span "Ver carrinho completo" at bounding box center [449, 222] width 67 height 6
